Goal: Information Seeking & Learning: Learn about a topic

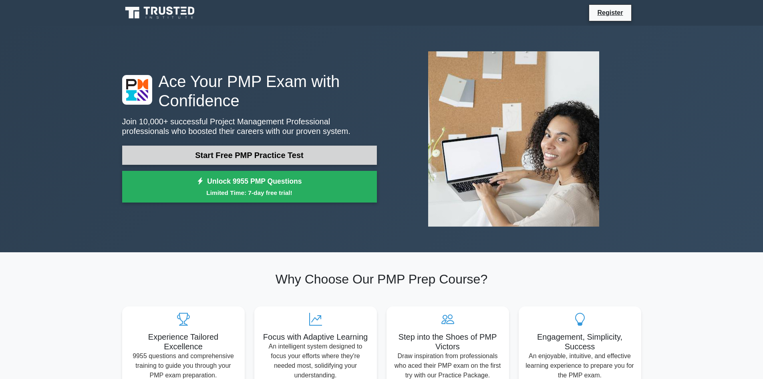
click at [276, 154] on link "Start Free PMP Practice Test" at bounding box center [249, 154] width 255 height 19
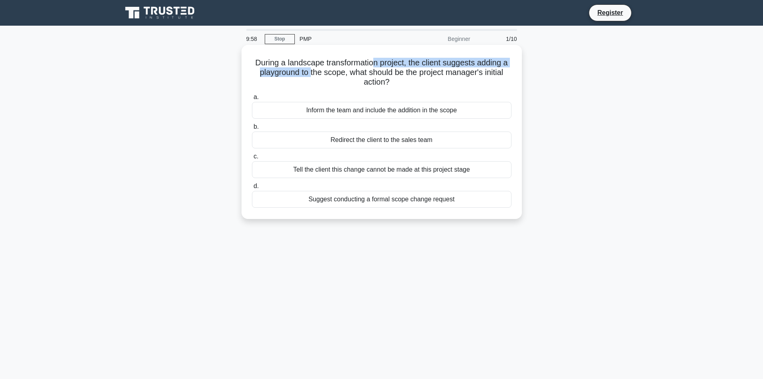
drag, startPoint x: 308, startPoint y: 68, endPoint x: 372, endPoint y: 67, distance: 63.3
click at [372, 67] on h5 "During a landscape transformation project, the client suggests adding a playgro…" at bounding box center [381, 73] width 261 height 30
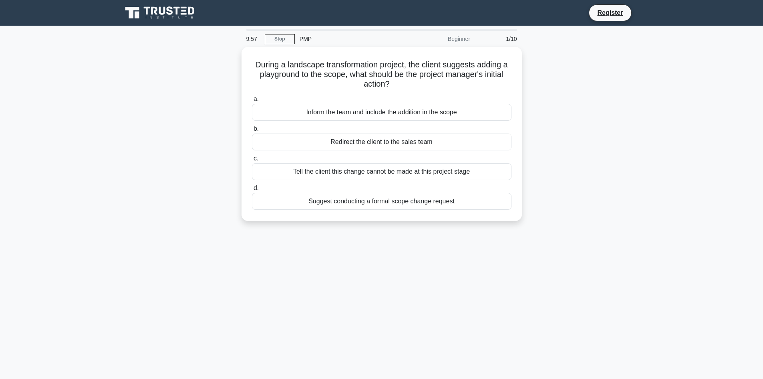
click at [597, 122] on div "During a landscape transformation project, the client suggests adding a playgro…" at bounding box center [381, 138] width 529 height 183
drag, startPoint x: 331, startPoint y: 69, endPoint x: 460, endPoint y: 78, distance: 128.9
click at [460, 78] on h5 "During a landscape transformation project, the client suggests adding a playgro…" at bounding box center [381, 73] width 261 height 30
click at [568, 105] on div "During a landscape transformation project, the client suggests adding a playgro…" at bounding box center [381, 138] width 529 height 183
click at [378, 171] on div "Tell the client this change cannot be made at this project stage" at bounding box center [382, 169] width 260 height 17
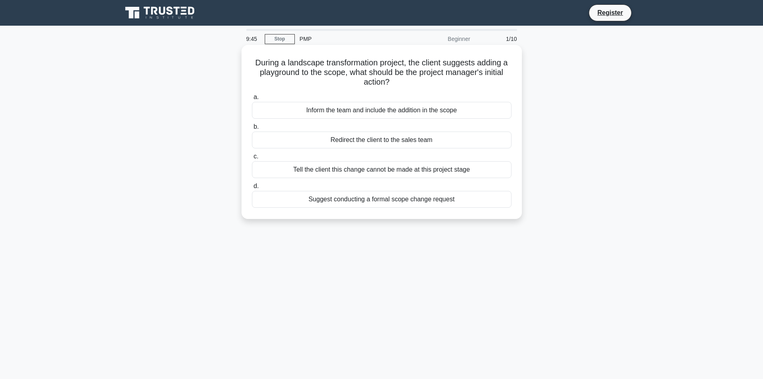
click at [252, 159] on input "c. Tell the client this change cannot be made at this project stage" at bounding box center [252, 156] width 0 height 5
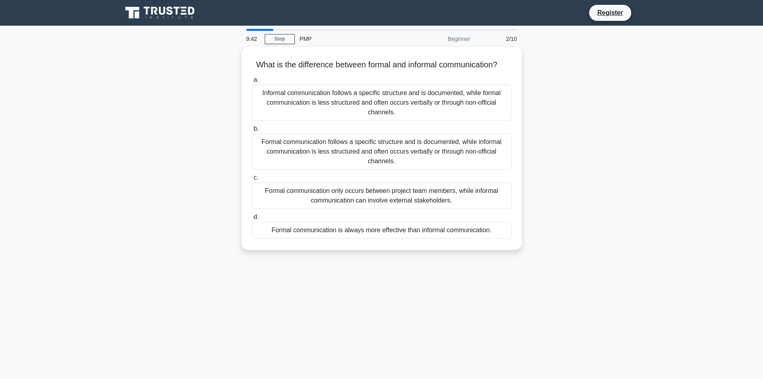
drag, startPoint x: 320, startPoint y: 64, endPoint x: 534, endPoint y: 79, distance: 214.9
click at [523, 74] on div "What is the difference between formal and informal communication? .spinner_0XTQ…" at bounding box center [381, 153] width 529 height 212
click at [541, 83] on div "What is the difference between formal and informal communication? .spinner_0XTQ…" at bounding box center [381, 153] width 529 height 212
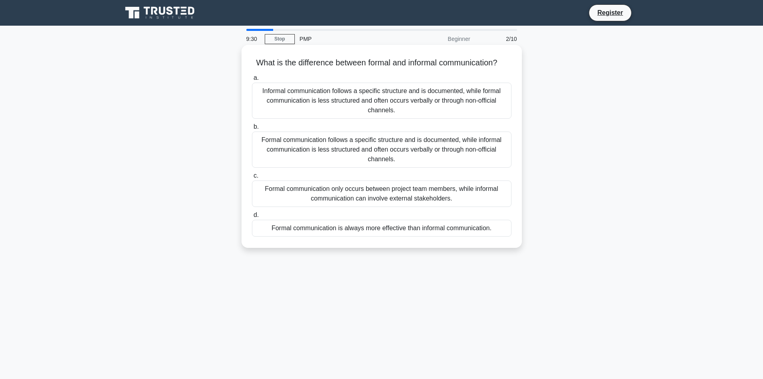
click at [377, 163] on div "Formal communication follows a specific structure and is documented, while info…" at bounding box center [382, 149] width 260 height 36
click at [252, 129] on input "b. Formal communication follows a specific structure and is documented, while i…" at bounding box center [252, 126] width 0 height 5
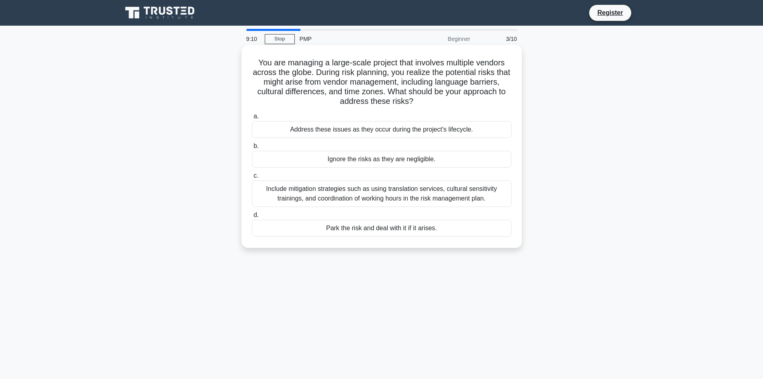
click at [322, 127] on div "Address these issues as they occur during the project's lifecycle." at bounding box center [382, 129] width 260 height 17
click at [252, 119] on input "a. Address these issues as they occur during the project's lifecycle." at bounding box center [252, 116] width 0 height 5
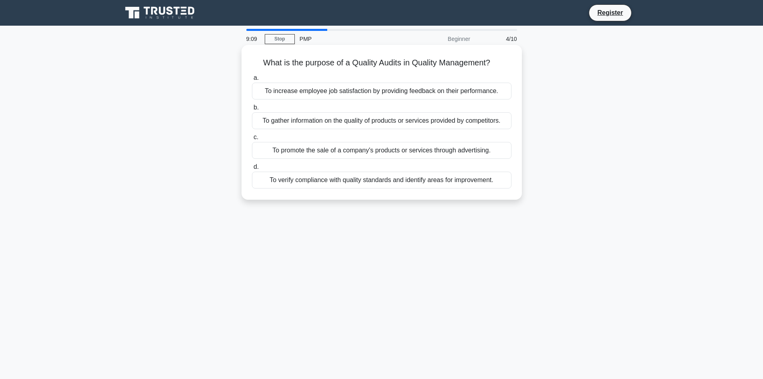
click at [329, 157] on div "To promote the sale of a company's products or services through advertising." at bounding box center [382, 150] width 260 height 17
click at [252, 140] on input "c. To promote the sale of a company's products or services through advertising." at bounding box center [252, 137] width 0 height 5
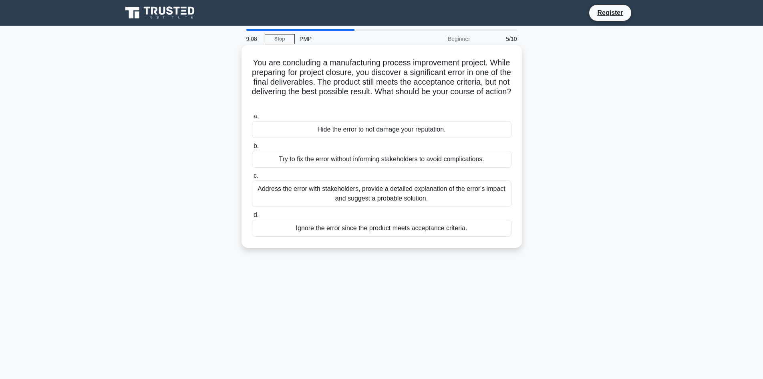
drag, startPoint x: 368, startPoint y: 127, endPoint x: 366, endPoint y: 132, distance: 4.7
click at [368, 128] on div "Hide the error to not damage your reputation." at bounding box center [382, 129] width 260 height 17
click at [252, 119] on input "a. Hide the error to not damage your reputation." at bounding box center [252, 116] width 0 height 5
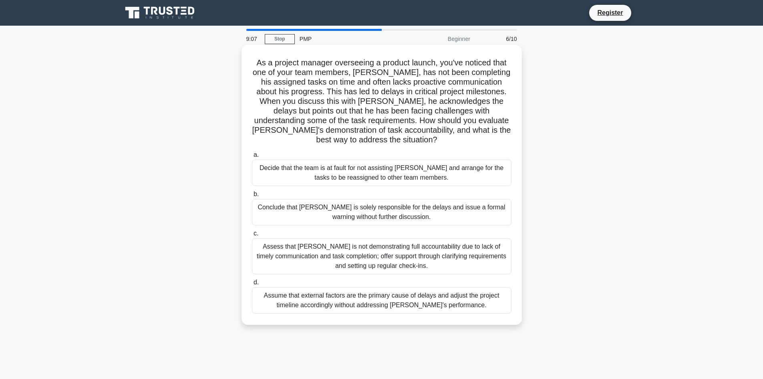
click at [366, 206] on div "Conclude that Alex is solely responsible for the delays and issue a formal warn…" at bounding box center [382, 212] width 260 height 26
click at [252, 197] on input "b. Conclude that Alex is solely responsible for the delays and issue a formal w…" at bounding box center [252, 194] width 0 height 5
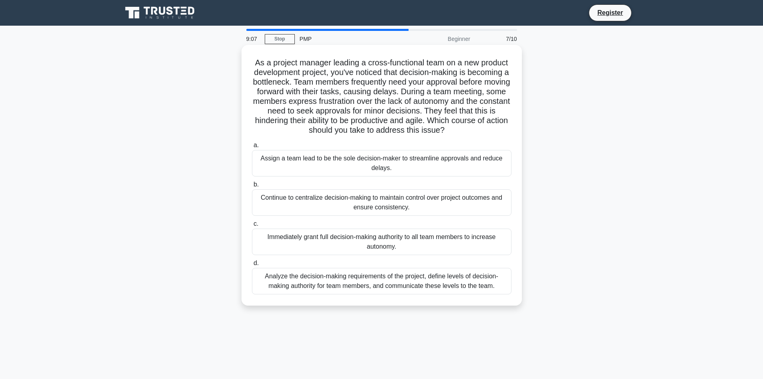
click at [372, 196] on div "Continue to centralize decision-making to maintain control over project outcome…" at bounding box center [382, 202] width 260 height 26
click at [252, 187] on input "b. Continue to centralize decision-making to maintain control over project outc…" at bounding box center [252, 184] width 0 height 5
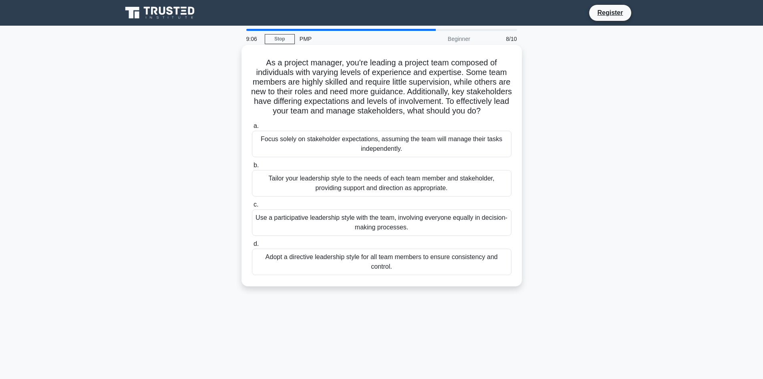
click at [381, 153] on div "Focus solely on stakeholder expectations, assuming the team will manage their t…" at bounding box center [382, 144] width 260 height 26
click at [252, 129] on input "a. Focus solely on stakeholder expectations, assuming the team will manage thei…" at bounding box center [252, 125] width 0 height 5
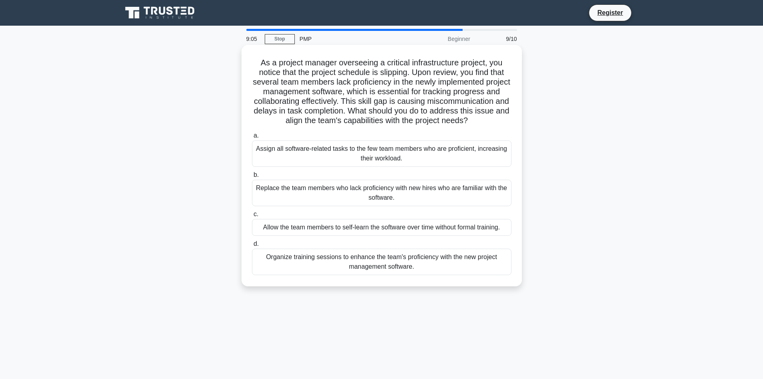
click at [379, 262] on div "Organize training sessions to enhance the team's proficiency with the new proje…" at bounding box center [382, 261] width 260 height 26
click at [252, 246] on input "d. Organize training sessions to enhance the team's proficiency with the new pr…" at bounding box center [252, 243] width 0 height 5
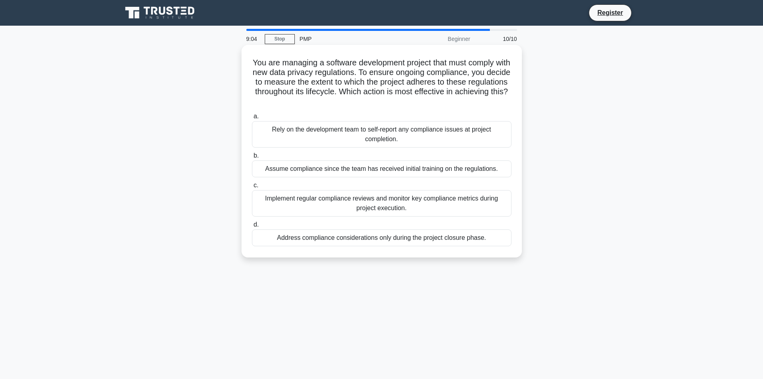
click at [387, 133] on div "Rely on the development team to self-report any compliance issues at project co…" at bounding box center [382, 134] width 260 height 26
click at [252, 119] on input "a. Rely on the development team to self-report any compliance issues at project…" at bounding box center [252, 116] width 0 height 5
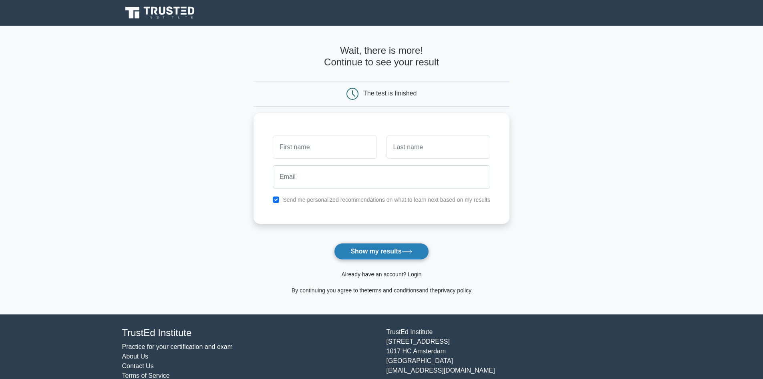
click at [387, 257] on button "Show my results" at bounding box center [381, 251] width 95 height 17
click at [387, 256] on button "Show my results" at bounding box center [381, 251] width 95 height 17
click at [308, 151] on input "text" at bounding box center [325, 144] width 104 height 23
type input "h"
click at [420, 146] on input "text" at bounding box center [439, 144] width 104 height 23
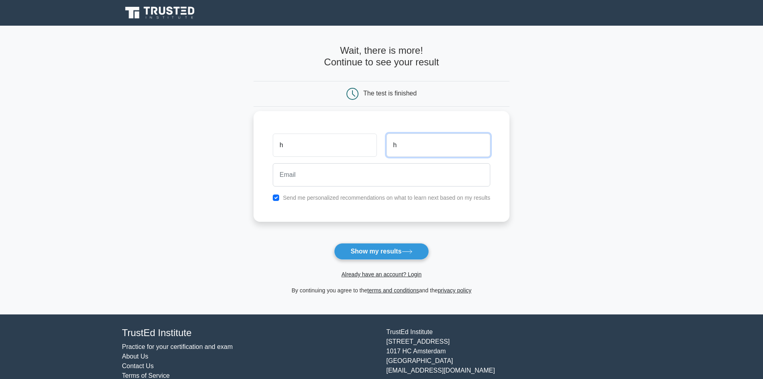
type input "h"
click at [319, 199] on label "Send me personalized recommendations on what to learn next based on my results" at bounding box center [387, 197] width 208 height 6
click at [281, 195] on div "Send me personalized recommendations on what to learn next based on my results" at bounding box center [381, 198] width 227 height 10
click at [278, 196] on div "Send me personalized recommendations on what to learn next based on my results" at bounding box center [381, 198] width 227 height 10
click at [277, 197] on input "checkbox" at bounding box center [276, 197] width 6 height 6
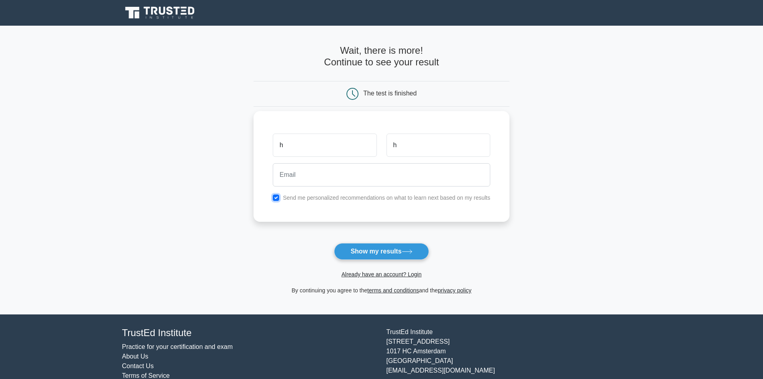
checkbox input "false"
click at [366, 255] on button "Show my results" at bounding box center [381, 251] width 95 height 17
click at [317, 177] on input "email" at bounding box center [382, 174] width 218 height 23
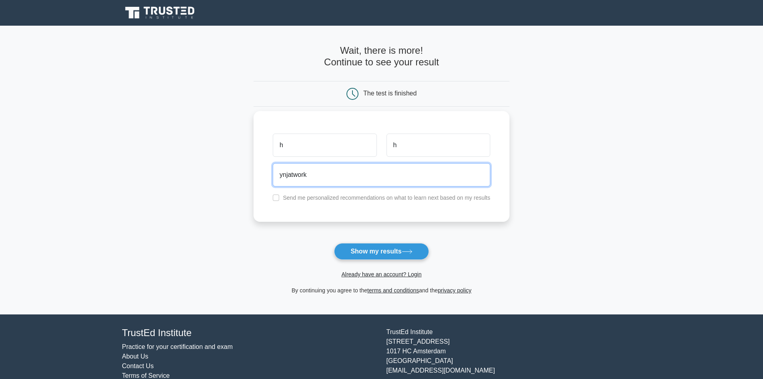
type input "ynjatwork@gmail.com"
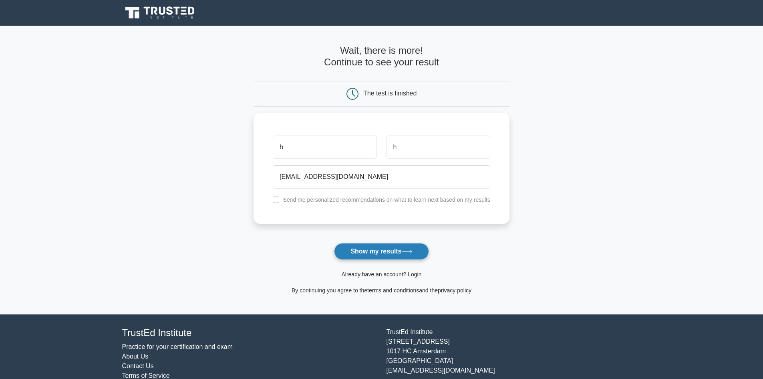
click at [371, 257] on button "Show my results" at bounding box center [381, 251] width 95 height 17
click at [136, 165] on main "Wait, there is more! Continue to see your result The test is finished h h" at bounding box center [381, 170] width 763 height 288
click at [59, 117] on main "Wait, there is more! Continue to see your result The test is finished h h" at bounding box center [381, 170] width 763 height 288
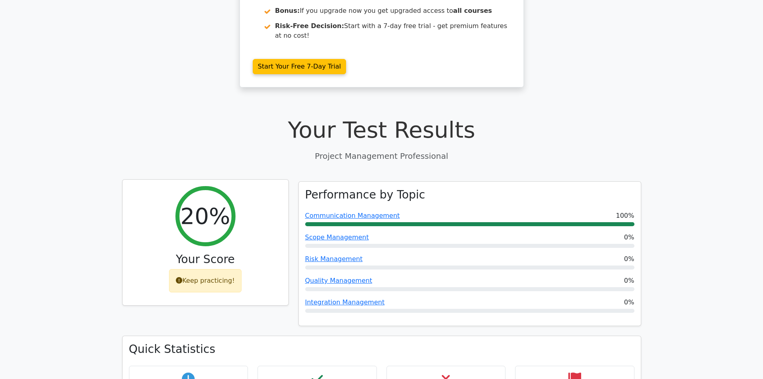
scroll to position [200, 0]
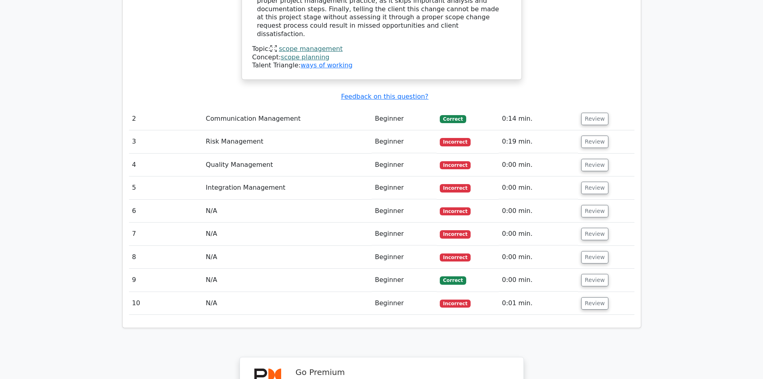
scroll to position [921, 0]
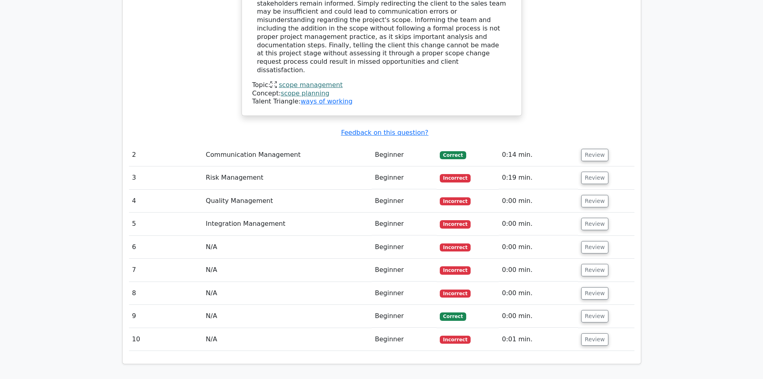
click at [265, 143] on td "Communication Management" at bounding box center [287, 154] width 169 height 23
drag, startPoint x: 250, startPoint y: 153, endPoint x: 261, endPoint y: 142, distance: 15.6
click at [261, 190] on td "Quality Management" at bounding box center [287, 201] width 169 height 23
click at [264, 212] on td "Integration Management" at bounding box center [287, 223] width 169 height 23
click at [455, 220] on span "Incorrect" at bounding box center [455, 224] width 31 height 8
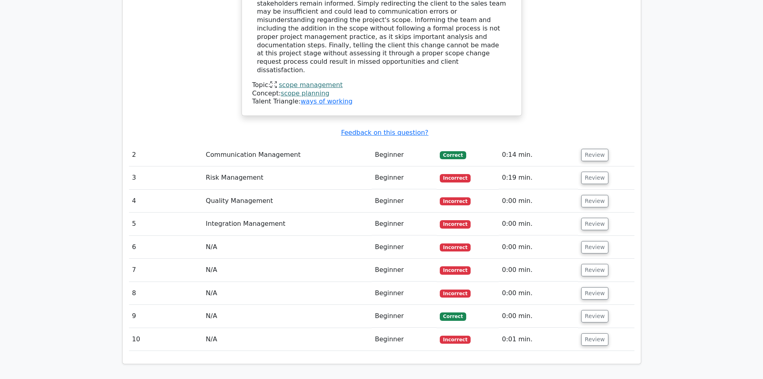
click at [590, 236] on td "Review" at bounding box center [606, 247] width 56 height 23
click at [588, 241] on button "Review" at bounding box center [594, 247] width 27 height 12
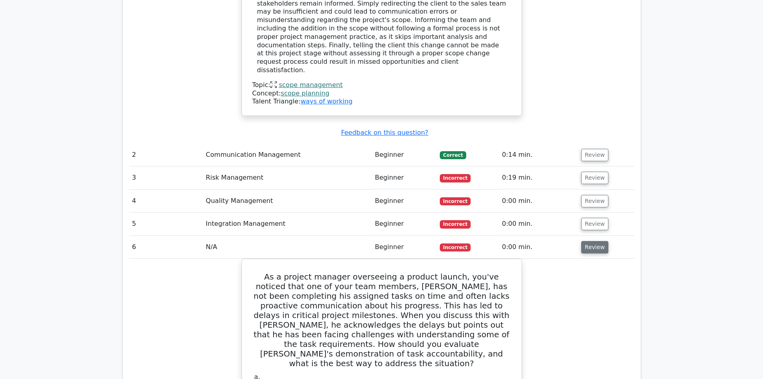
click at [589, 241] on button "Review" at bounding box center [594, 247] width 27 height 12
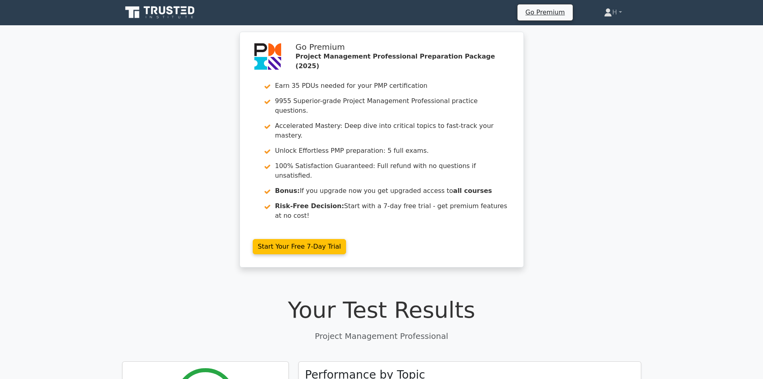
scroll to position [0, 0]
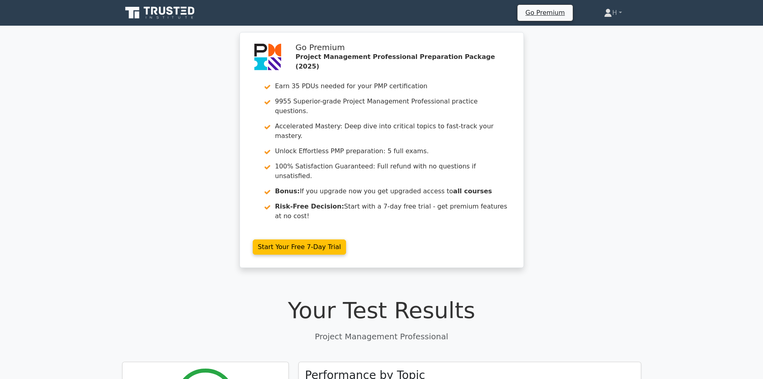
click at [84, 109] on div "Go Premium Project Management Professional Preparation Package (2025) Earn 35 P…" at bounding box center [381, 154] width 763 height 245
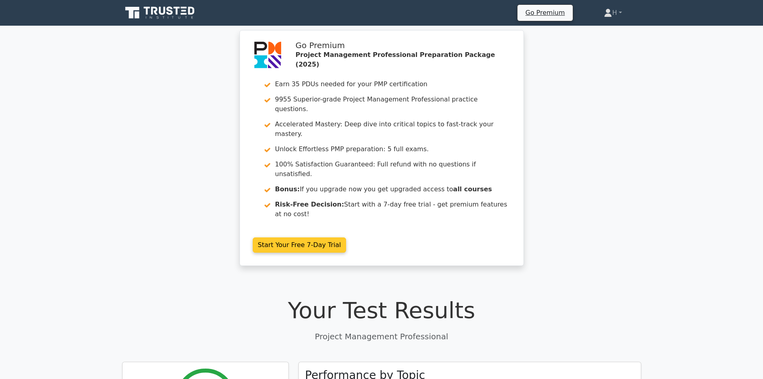
drag, startPoint x: 393, startPoint y: 126, endPoint x: 279, endPoint y: 85, distance: 121.2
click at [347, 237] on link "Start Your Free 7-Day Trial" at bounding box center [300, 244] width 94 height 15
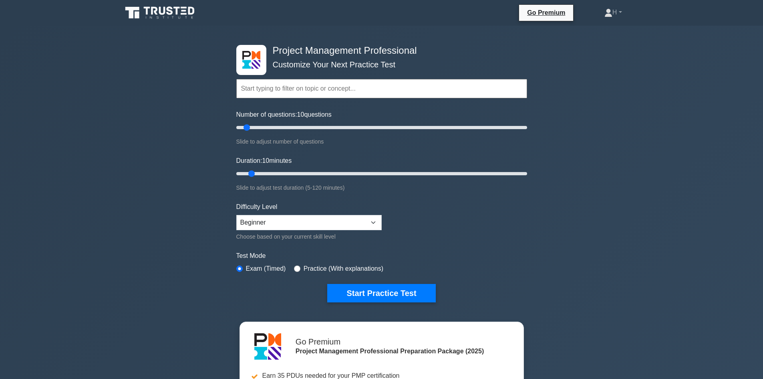
click at [164, 214] on div "Project Management Professional Customize Your Next Practice Test Topics Scope …" at bounding box center [381, 278] width 763 height 504
click at [307, 87] on input "text" at bounding box center [381, 88] width 291 height 19
click at [140, 180] on div "Project Management Professional Customize Your Next Practice Test Topics Scope …" at bounding box center [381, 278] width 763 height 504
click at [352, 295] on button "Start Practice Test" at bounding box center [381, 293] width 108 height 18
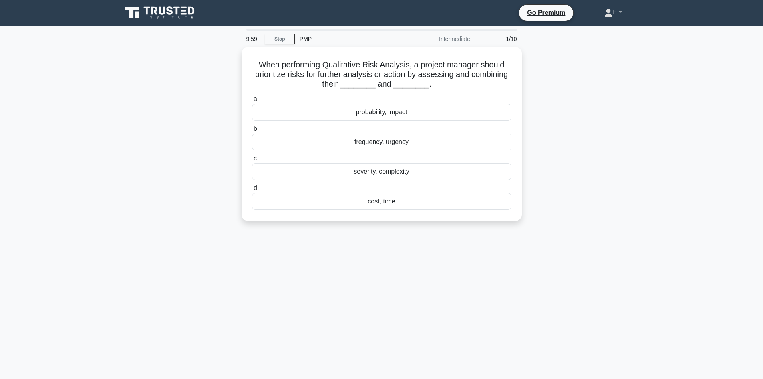
click at [157, 165] on div "When performing Qualitative Risk Analysis, a project manager should prioritize …" at bounding box center [381, 138] width 529 height 183
drag, startPoint x: 362, startPoint y: 63, endPoint x: 258, endPoint y: 78, distance: 105.7
click at [225, 75] on div "When performing Qualitative Risk Analysis, a project manager should prioritize …" at bounding box center [381, 138] width 529 height 183
click at [276, 79] on h5 "When performing Qualitative Risk Analysis, a project manager should prioritize …" at bounding box center [381, 73] width 261 height 30
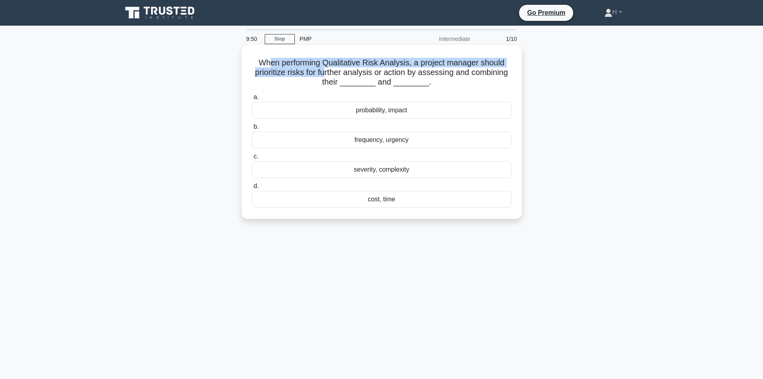
drag, startPoint x: 268, startPoint y: 65, endPoint x: 336, endPoint y: 69, distance: 68.6
click at [328, 68] on h5 "When performing Qualitative Risk Analysis, a project manager should prioritize …" at bounding box center [381, 73] width 261 height 30
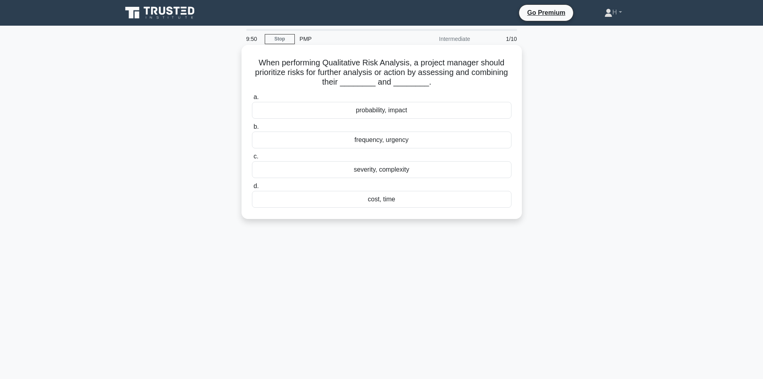
click at [354, 73] on h5 "When performing Qualitative Risk Analysis, a project manager should prioritize …" at bounding box center [381, 73] width 261 height 30
click at [387, 142] on div "frequency, urgency" at bounding box center [382, 139] width 260 height 17
click at [252, 129] on input "b. frequency, urgency" at bounding box center [252, 126] width 0 height 5
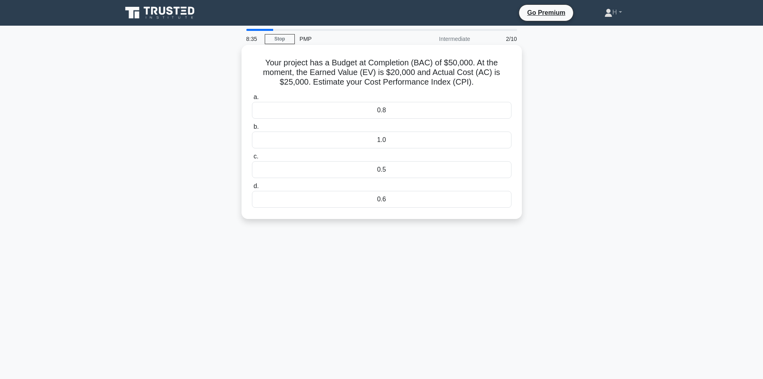
click at [381, 140] on div "1.0" at bounding box center [382, 139] width 260 height 17
click at [252, 129] on input "b. 1.0" at bounding box center [252, 126] width 0 height 5
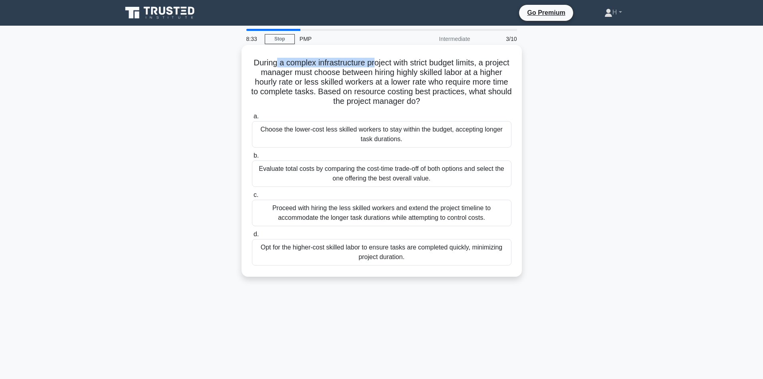
drag, startPoint x: 287, startPoint y: 63, endPoint x: 388, endPoint y: 59, distance: 101.0
click at [388, 59] on h5 "During a complex infrastructure project with strict budget limits, a project ma…" at bounding box center [381, 82] width 261 height 49
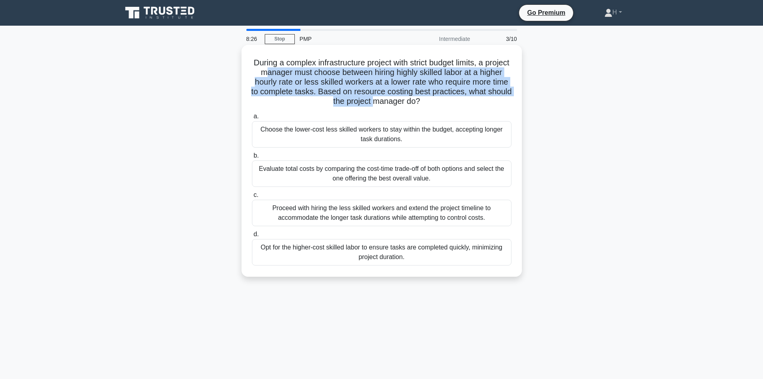
drag, startPoint x: 289, startPoint y: 73, endPoint x: 398, endPoint y: 104, distance: 113.3
click at [398, 104] on h5 "During a complex infrastructure project with strict budget limits, a project ma…" at bounding box center [381, 82] width 261 height 49
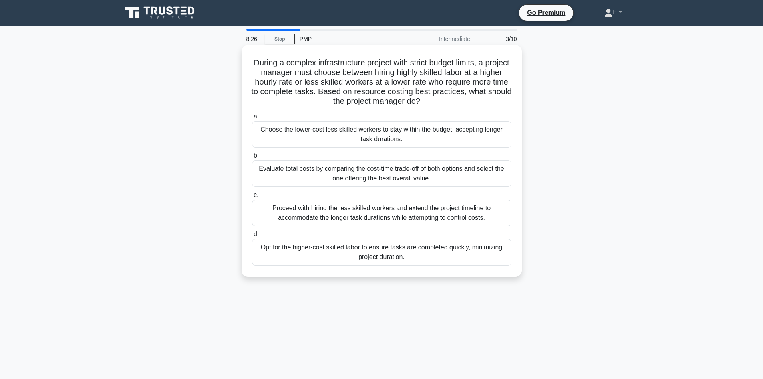
click at [405, 103] on h5 "During a complex infrastructure project with strict budget limits, a project ma…" at bounding box center [381, 82] width 261 height 49
